Goal: Communication & Community: Answer question/provide support

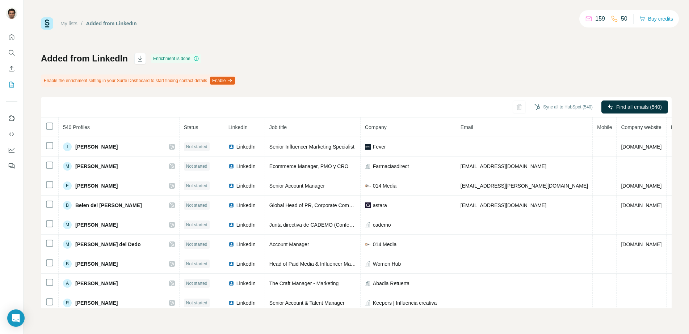
click at [544, 80] on div "Added from LinkedIn Enrichment is done Enable the enrichment setting in your Su…" at bounding box center [356, 181] width 630 height 256
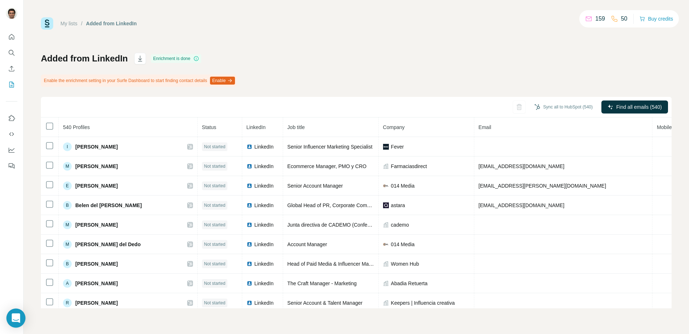
click at [18, 317] on icon "Open Intercom Messenger" at bounding box center [16, 318] width 8 height 9
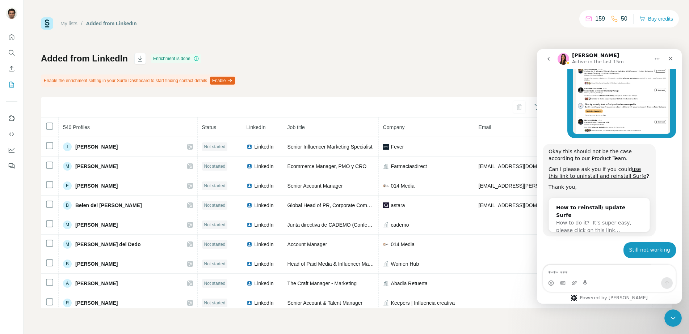
scroll to position [2000, 0]
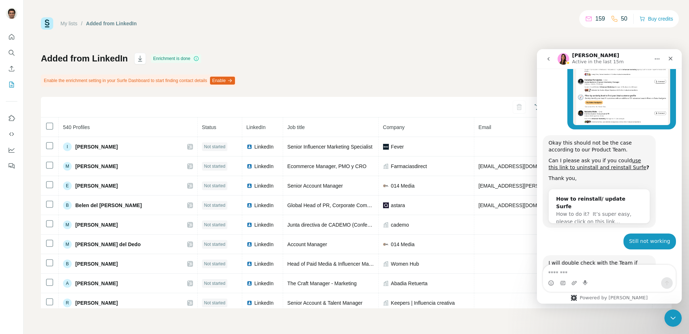
click at [619, 272] on textarea "Message…" at bounding box center [609, 271] width 132 height 12
type textarea "*"
type textarea "**********"
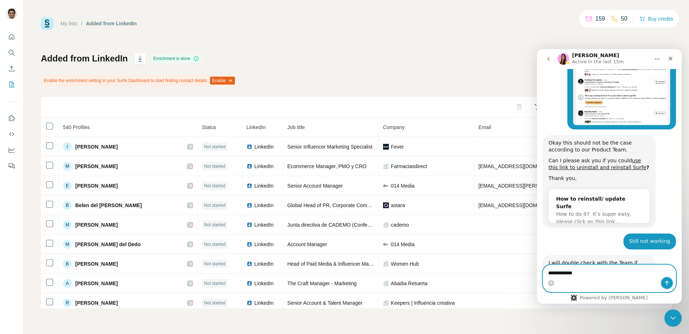
click at [668, 283] on icon "Send a message…" at bounding box center [667, 283] width 4 height 5
